Goal: Information Seeking & Learning: Get advice/opinions

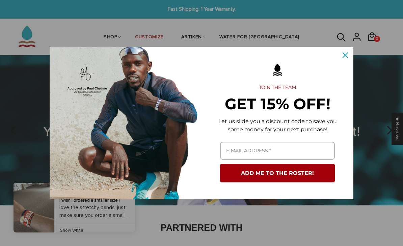
click at [351, 56] on div "Close" at bounding box center [345, 55] width 11 height 11
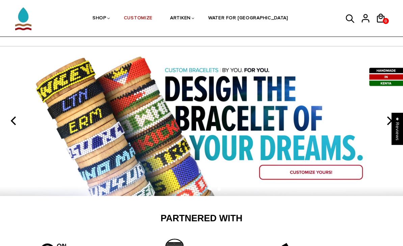
scroll to position [8, 0]
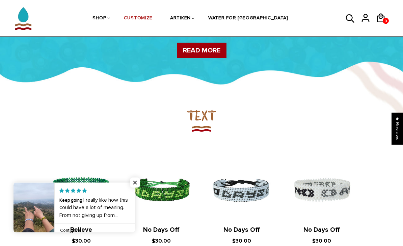
click at [135, 209] on link at bounding box center [135, 207] width 0 height 50
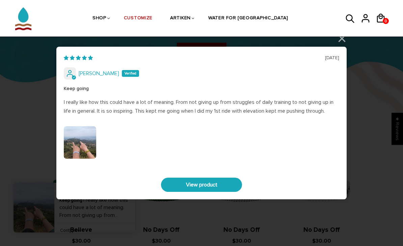
click at [84, 149] on img "Link to user picture 0" at bounding box center [80, 142] width 32 height 32
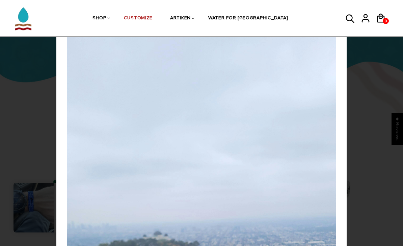
scroll to position [0, 0]
click at [367, 94] on div "[DATE] [PERSON_NAME] Keep going I really like how this could have a lot of mean…" at bounding box center [201, 123] width 403 height 246
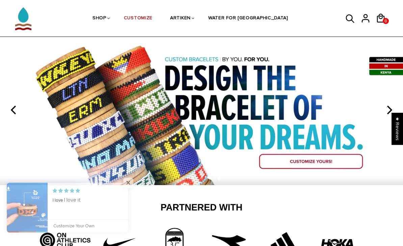
scroll to position [20, 0]
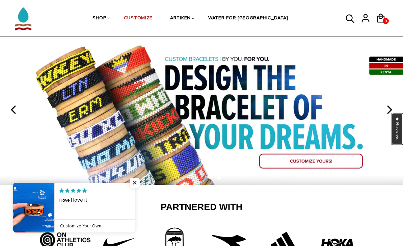
click at [400, 144] on div "★ Reviews" at bounding box center [397, 128] width 11 height 32
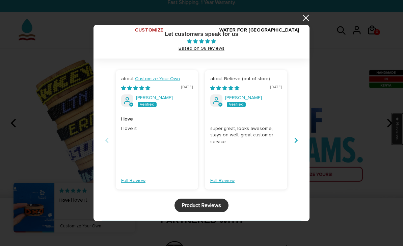
scroll to position [12, 0]
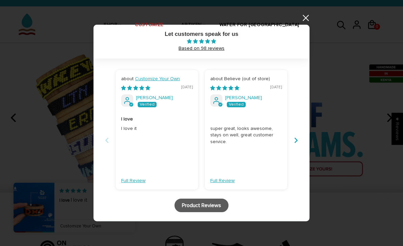
click at [225, 208] on link "Product Reviews" at bounding box center [202, 205] width 54 height 14
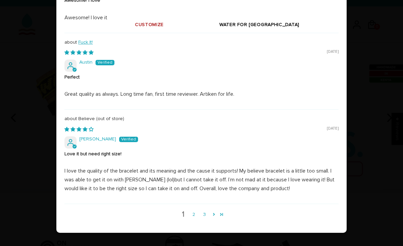
scroll to position [230, 0]
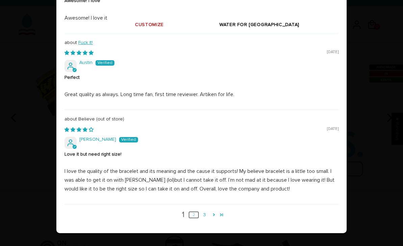
click at [191, 212] on link "2" at bounding box center [193, 214] width 11 height 7
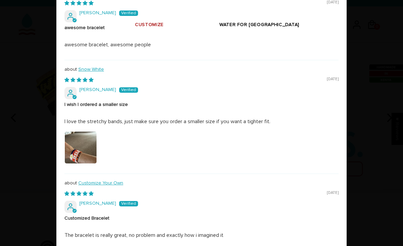
scroll to position [140, 0]
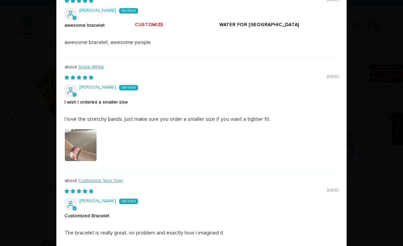
click at [79, 142] on img at bounding box center [81, 145] width 32 height 32
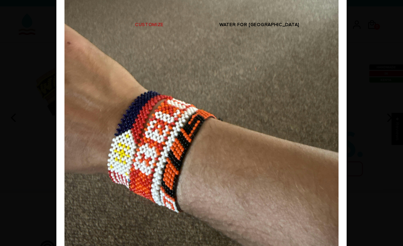
scroll to position [0, 0]
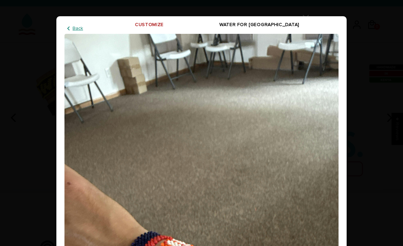
click at [367, 182] on div "Most Recent Highest Rating Lowest Rating Only Pictures Pictures First Videos Fi…" at bounding box center [201, 123] width 403 height 246
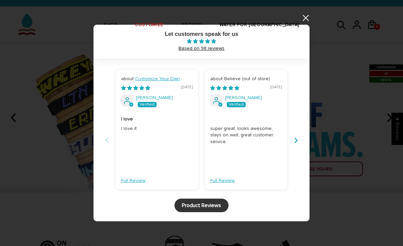
click at [105, 135] on button "Previous" at bounding box center [107, 139] width 11 height 15
click at [106, 143] on button "Previous" at bounding box center [107, 139] width 11 height 15
click at [214, 210] on link "Product Reviews" at bounding box center [202, 205] width 54 height 14
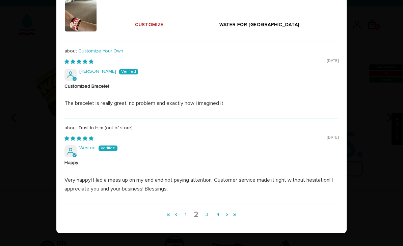
scroll to position [269, 0]
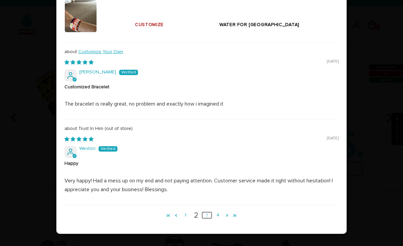
click at [211, 211] on link "3" at bounding box center [207, 214] width 11 height 7
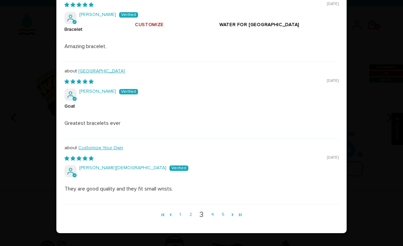
scroll to position [276, 0]
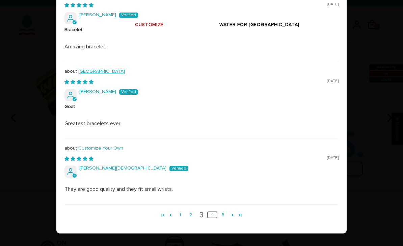
click at [215, 214] on link "4" at bounding box center [212, 214] width 11 height 7
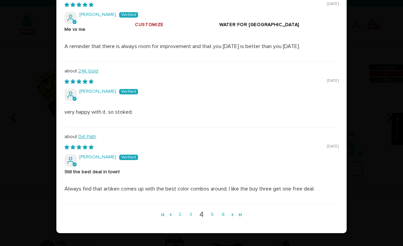
scroll to position [258, 0]
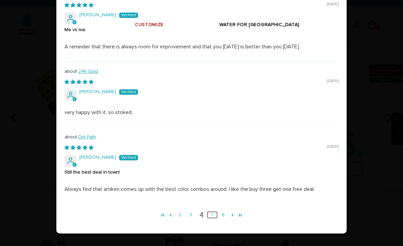
click at [215, 211] on link "5" at bounding box center [212, 214] width 11 height 7
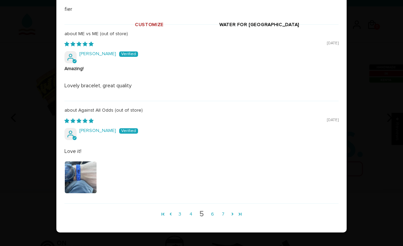
scroll to position [247, 0]
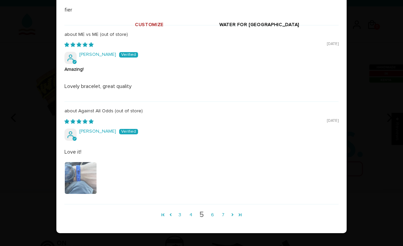
click at [86, 179] on img at bounding box center [81, 178] width 32 height 32
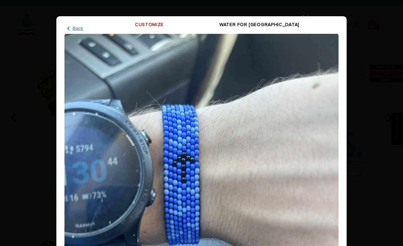
scroll to position [0, 0]
click at [368, 93] on div "Most Recent Highest Rating Lowest Rating Only Pictures Pictures First Videos Fi…" at bounding box center [201, 123] width 403 height 246
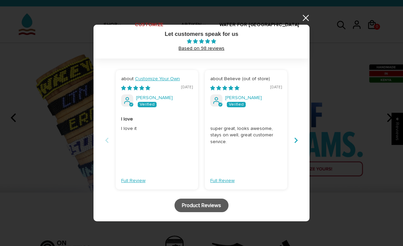
click at [222, 204] on link "Product Reviews" at bounding box center [202, 205] width 54 height 14
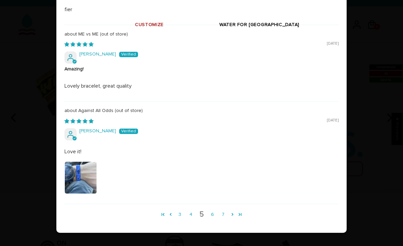
scroll to position [247, 0]
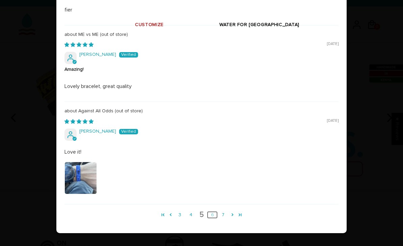
click at [214, 211] on link "6" at bounding box center [212, 214] width 11 height 7
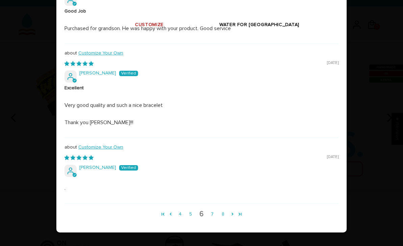
scroll to position [208, 0]
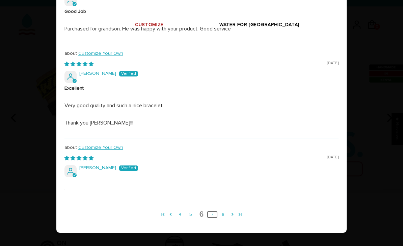
click at [212, 214] on link "7" at bounding box center [212, 213] width 11 height 7
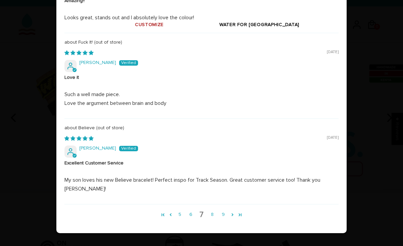
scroll to position [259, 0]
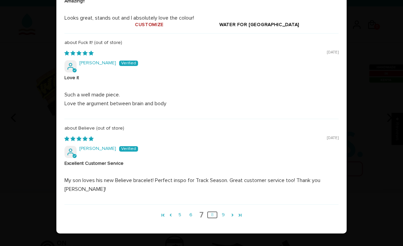
click at [214, 214] on link "8" at bounding box center [212, 214] width 11 height 7
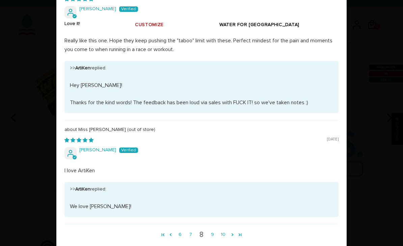
scroll to position [472, 0]
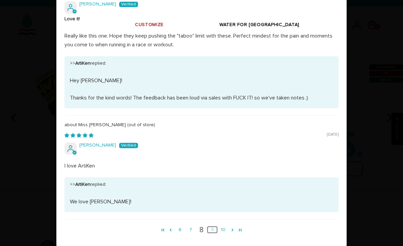
click at [213, 226] on link "9" at bounding box center [212, 229] width 11 height 7
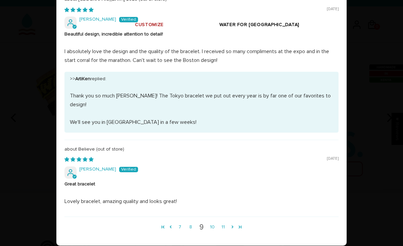
scroll to position [329, 0]
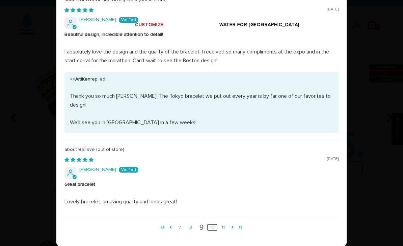
click at [213, 223] on link "10" at bounding box center [212, 226] width 11 height 7
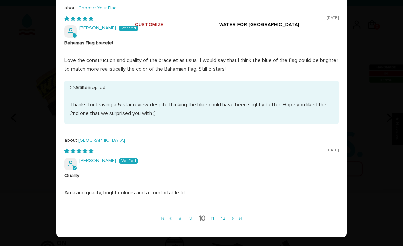
scroll to position [320, 0]
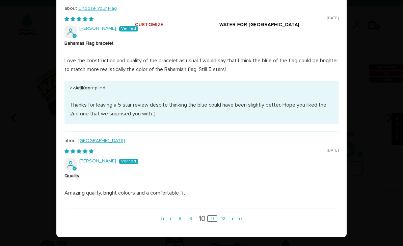
click at [213, 214] on link "11" at bounding box center [212, 217] width 11 height 7
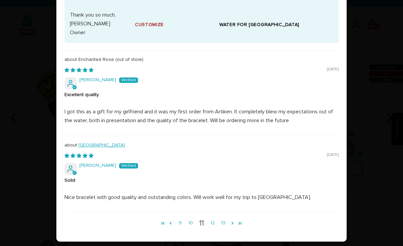
scroll to position [547, 0]
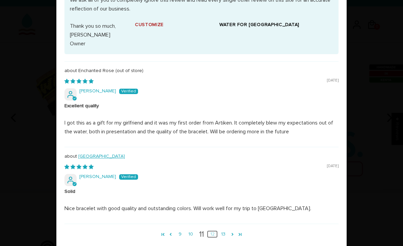
click at [214, 230] on link "12" at bounding box center [212, 233] width 11 height 7
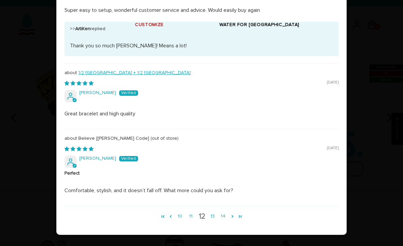
scroll to position [238, 0]
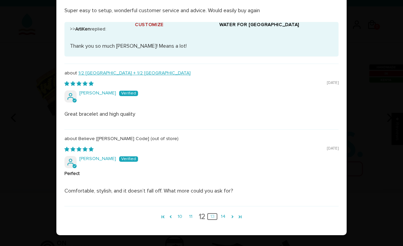
click at [215, 212] on link "13" at bounding box center [212, 215] width 11 height 7
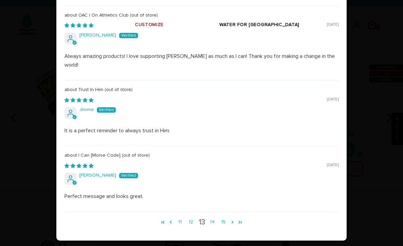
scroll to position [189, 0]
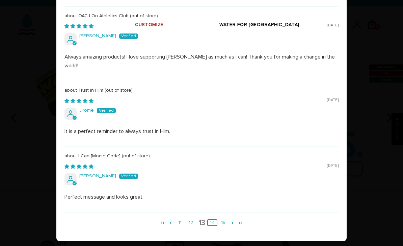
click at [216, 218] on link "14" at bounding box center [212, 221] width 11 height 7
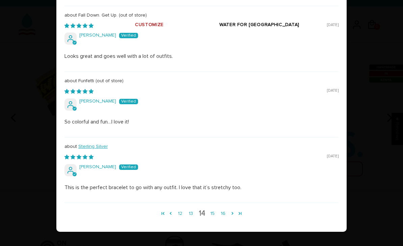
scroll to position [170, 0]
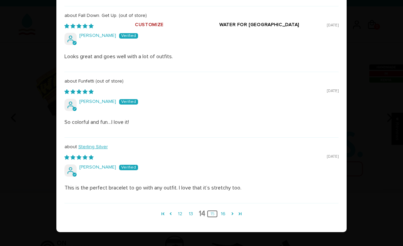
click at [215, 210] on link "15" at bounding box center [212, 213] width 11 height 7
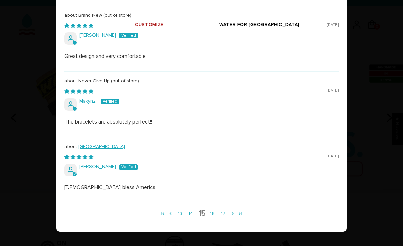
scroll to position [0, 0]
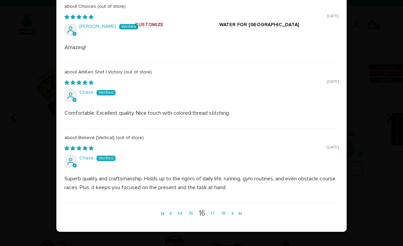
scroll to position [178, 0]
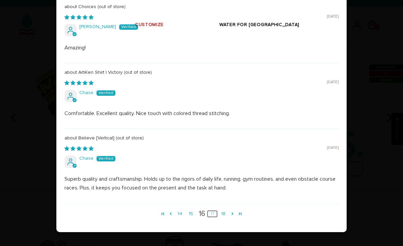
click at [215, 213] on link "17" at bounding box center [212, 213] width 11 height 7
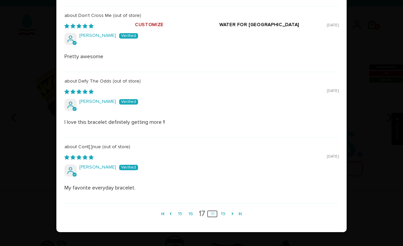
click at [215, 210] on link "18" at bounding box center [212, 213] width 11 height 7
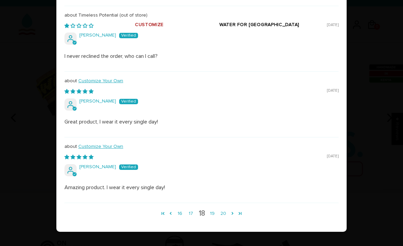
scroll to position [170, 0]
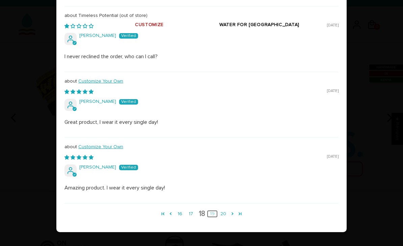
click at [215, 211] on link "19" at bounding box center [212, 213] width 11 height 7
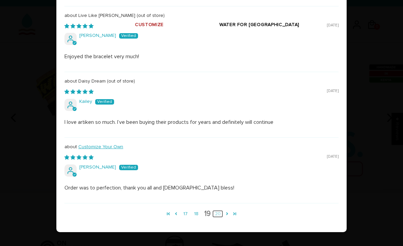
click at [220, 211] on link "20" at bounding box center [217, 213] width 11 height 7
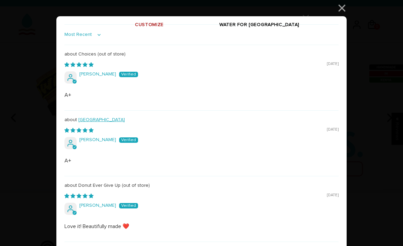
scroll to position [0, 0]
click at [346, 10] on div "Most Recent Highest Rating Lowest Rating Only Pictures Pictures First Videos Fi…" at bounding box center [201, 123] width 403 height 246
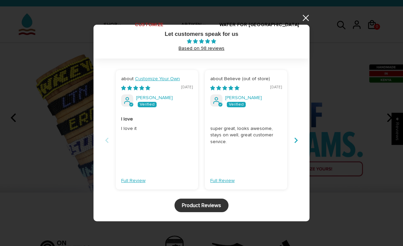
click at [312, 23] on div at bounding box center [201, 123] width 403 height 246
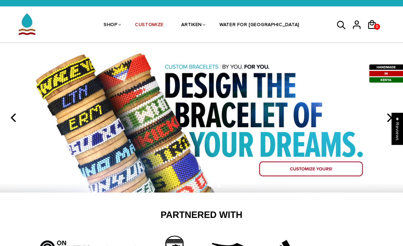
click at [312, 21] on ul "SHOP BRACELETS TEXT Inspirational fuel for maximum growth." at bounding box center [202, 25] width 248 height 36
